Goal: Check status: Check status

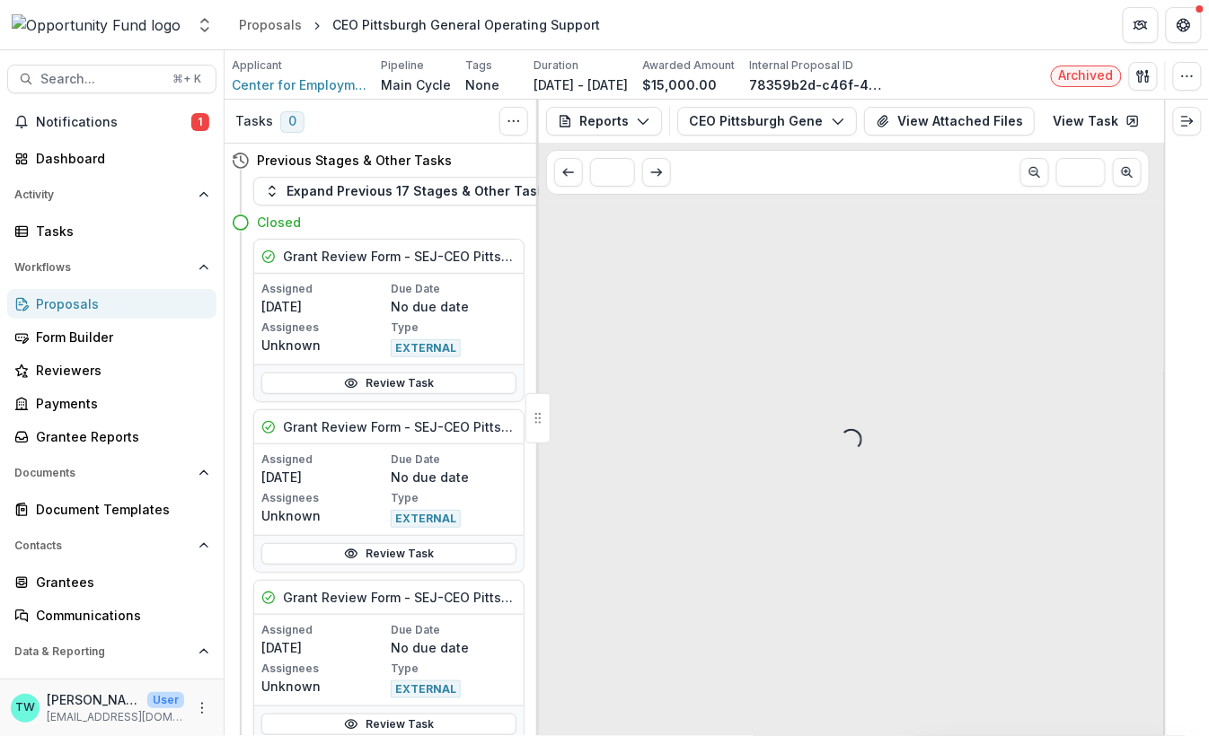
click at [68, 298] on div "Proposals" at bounding box center [119, 304] width 166 height 19
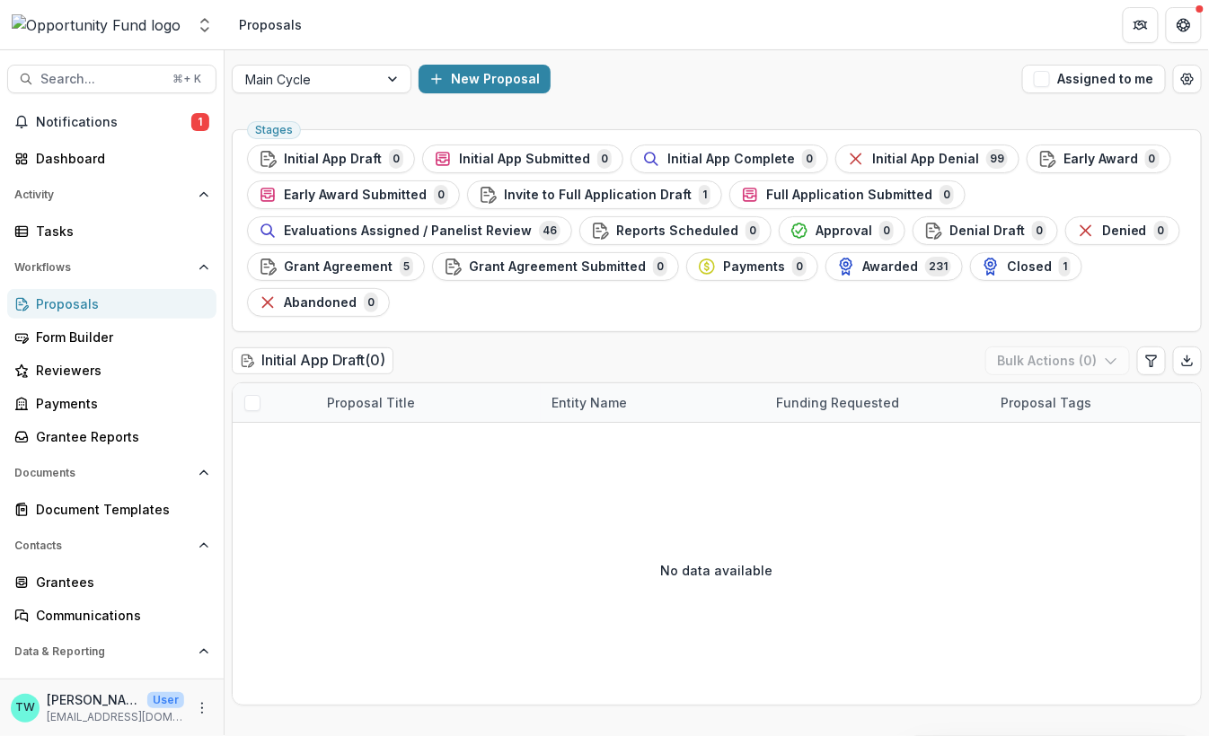
click at [430, 230] on span "Evaluations Assigned / Panelist Review" at bounding box center [408, 231] width 248 height 15
click at [624, 511] on span "Sort Descending" at bounding box center [628, 512] width 104 height 15
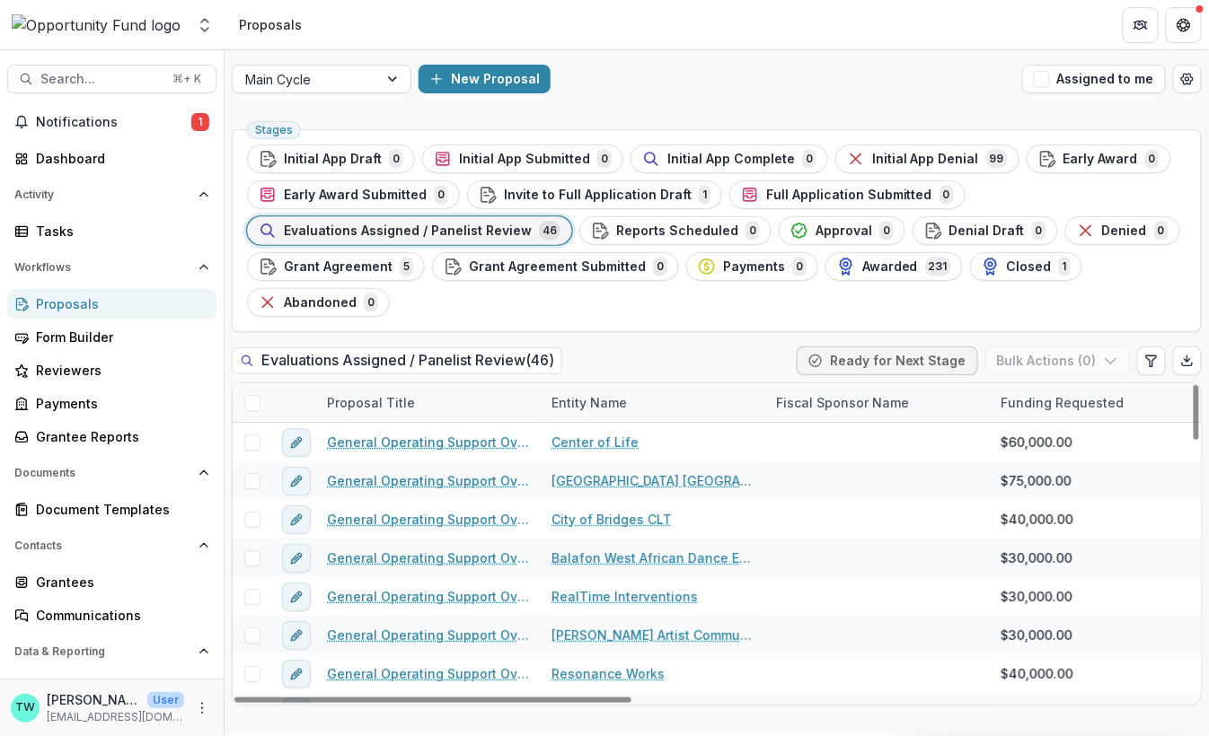
click at [597, 404] on div "Entity Name" at bounding box center [589, 402] width 97 height 19
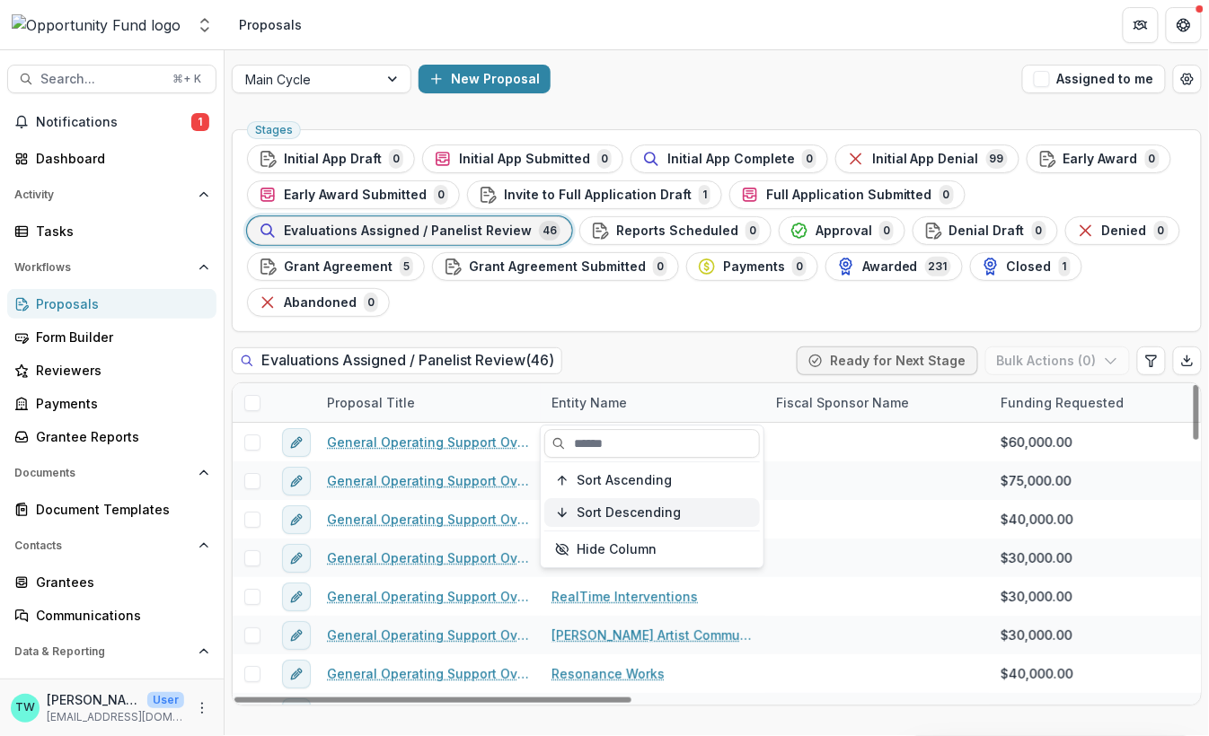
click at [620, 514] on span "Sort Descending" at bounding box center [628, 512] width 104 height 15
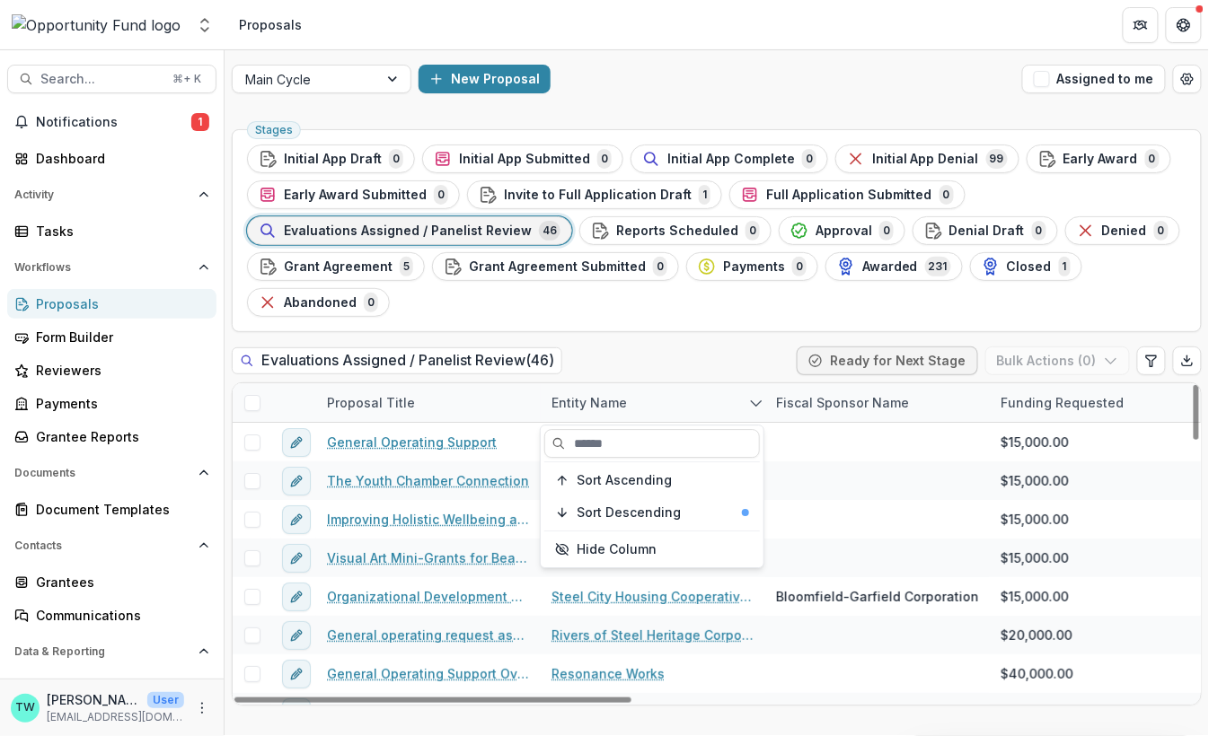
click at [664, 347] on div "Evaluations Assigned / Panelist Review ( 46 ) Ready for Next Stage Bulk Actions…" at bounding box center [717, 365] width 970 height 36
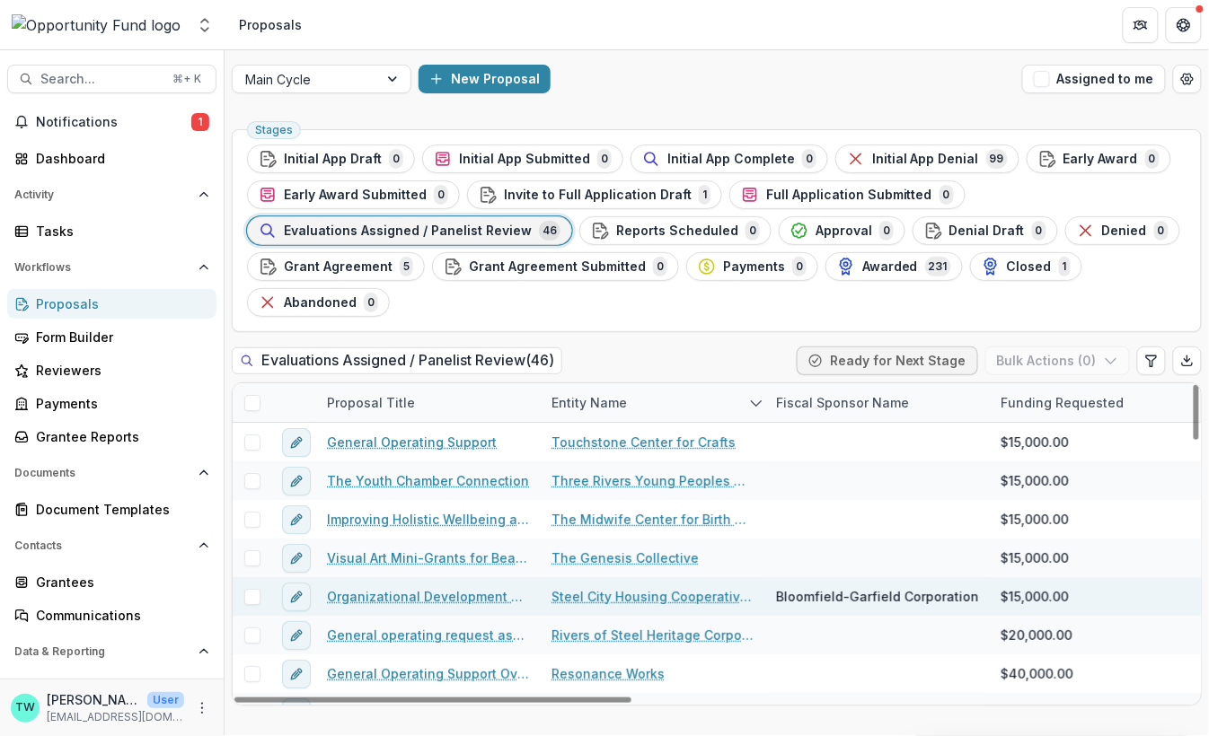
click at [425, 597] on link "Organizational Development Support" at bounding box center [428, 596] width 203 height 19
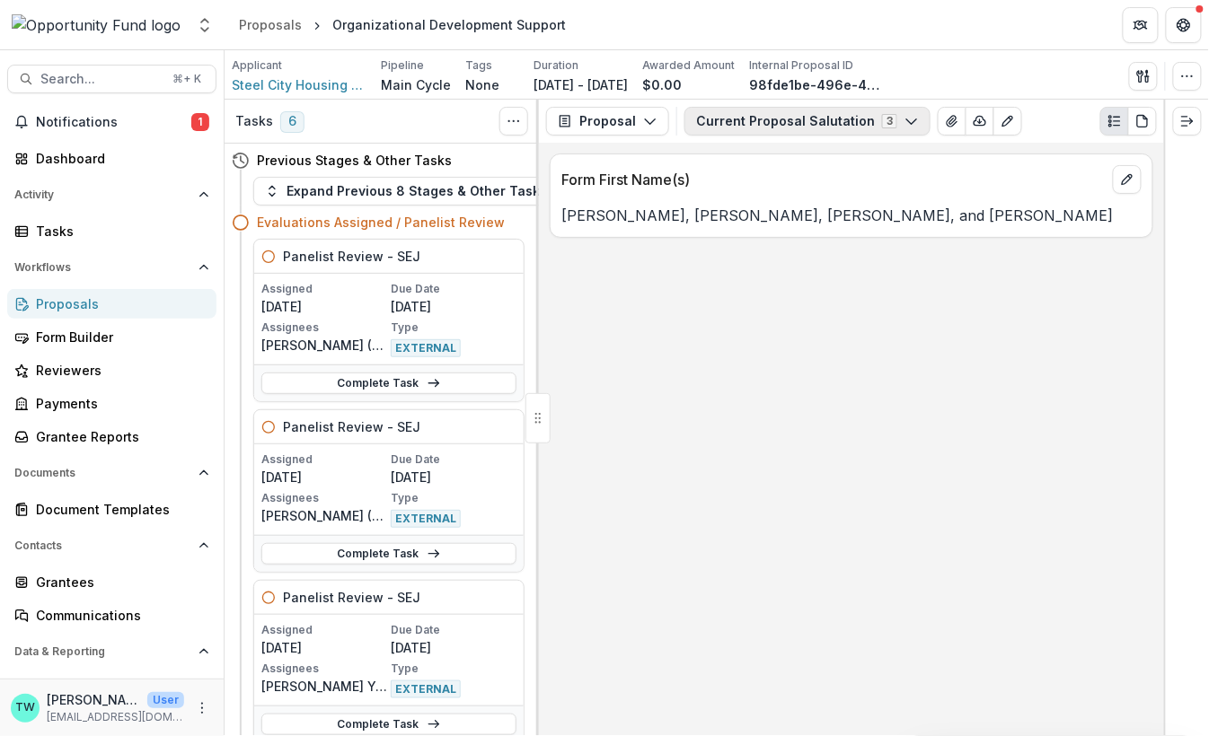
click at [792, 127] on button "Current Proposal Salutation 3" at bounding box center [807, 121] width 246 height 29
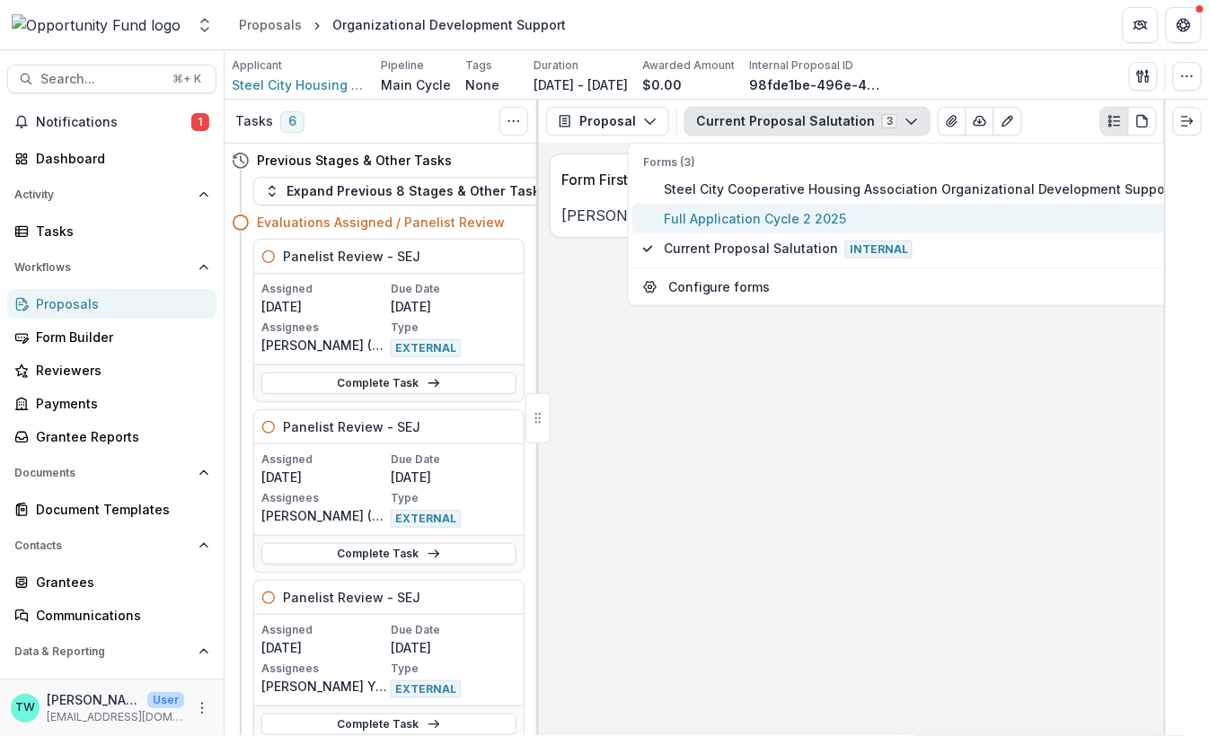
click at [776, 217] on span "Full Application Cycle 2 2025" at bounding box center [919, 218] width 511 height 19
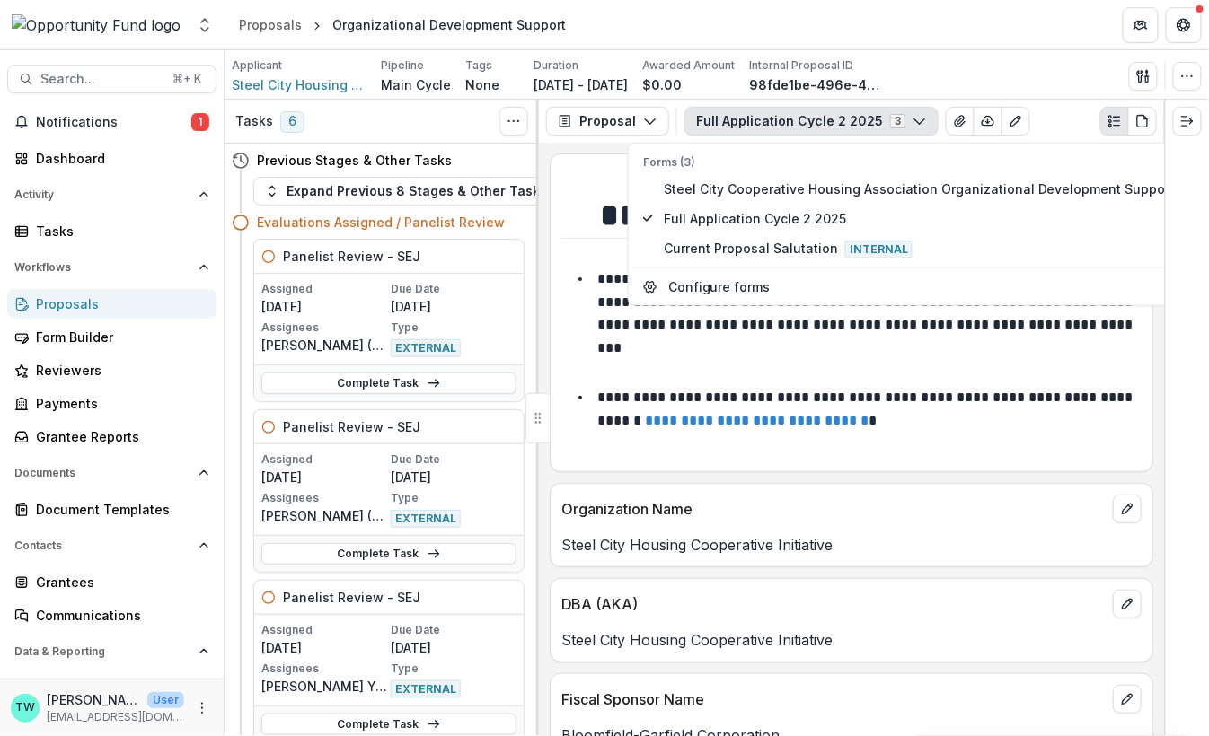
click at [575, 203] on h1 "**********" at bounding box center [849, 215] width 576 height 45
